Goal: Find specific page/section: Find specific page/section

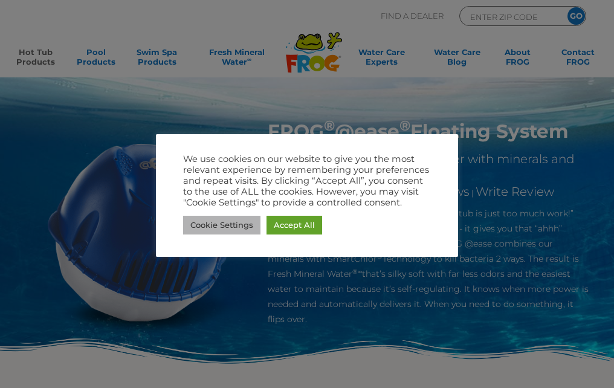
click at [237, 228] on link "Cookie Settings" at bounding box center [221, 225] width 77 height 19
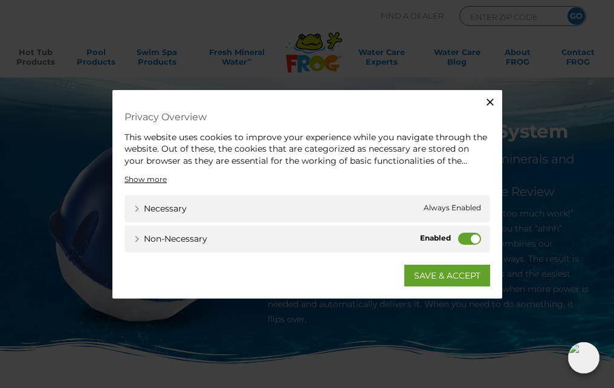
click at [460, 242] on label "Non-necessary" at bounding box center [469, 239] width 23 height 12
click at [0, 0] on input "Non-necessary" at bounding box center [0, 0] width 0 height 0
click at [437, 274] on link "SAVE & ACCEPT" at bounding box center [447, 276] width 86 height 22
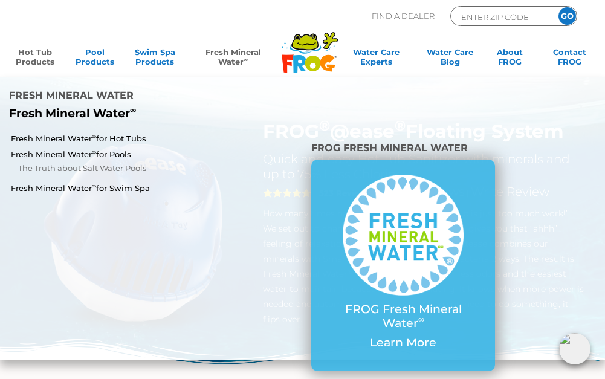
click at [238, 57] on link "Fresh Mineral Water ∞" at bounding box center [233, 59] width 83 height 24
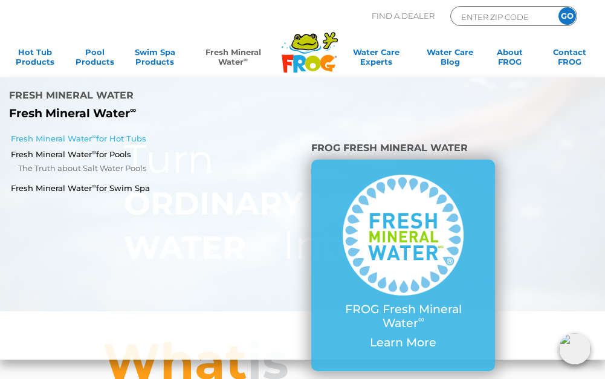
click at [115, 133] on link "Fresh Mineral Water ∞ for Hot Tubs" at bounding box center [106, 138] width 191 height 11
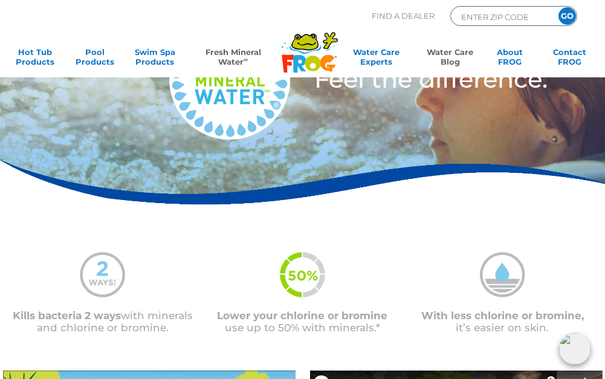
scroll to position [91, 0]
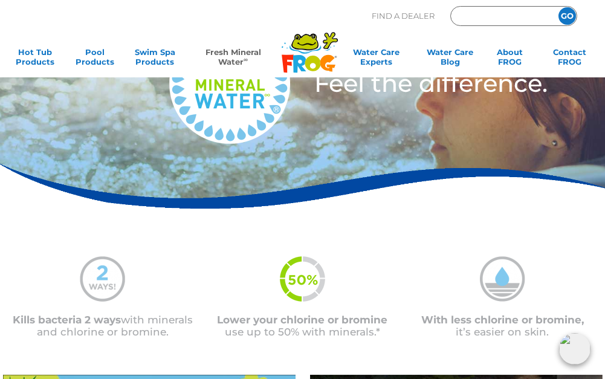
click at [482, 19] on input "Zip Code Form" at bounding box center [501, 17] width 82 height 14
type input "98038"
click at [567, 10] on input "GO" at bounding box center [567, 16] width 18 height 18
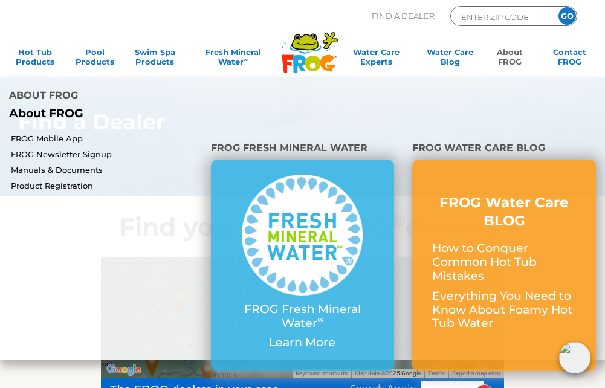
click at [512, 57] on link "About FROG" at bounding box center [509, 59] width 47 height 24
